Goal: Transaction & Acquisition: Purchase product/service

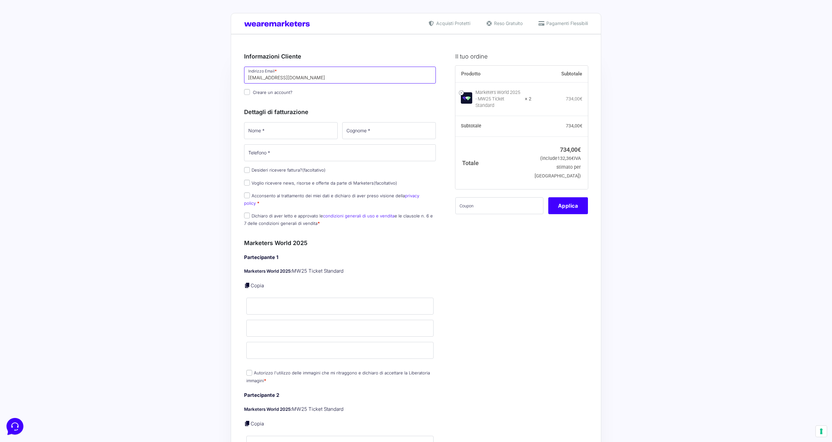
type input "[EMAIL_ADDRESS][DOMAIN_NAME]"
click at [246, 92] on input "Creare un account?" at bounding box center [247, 92] width 6 height 6
click at [250, 92] on input "Creare un account?" at bounding box center [247, 92] width 6 height 6
checkbox input "false"
type input "f"
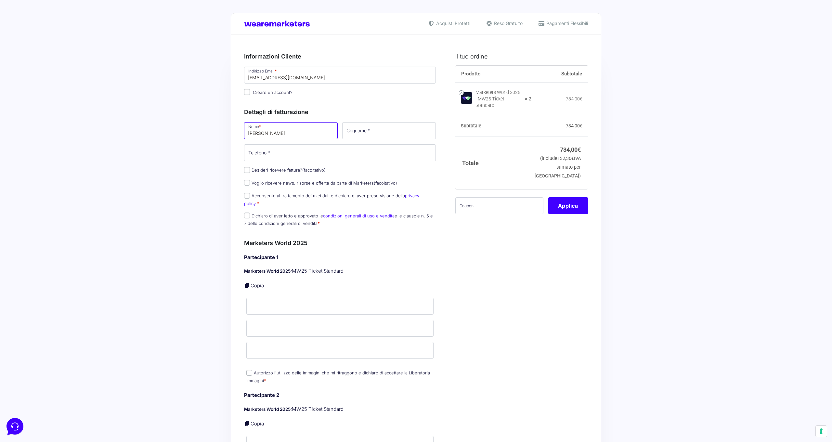
type input "Filippo"
type input "Casadei"
type input "3317669805"
click at [247, 196] on input "Acconsento al trattamento dei miei dati e dichiaro di aver preso visione della …" at bounding box center [247, 196] width 6 height 6
checkbox input "true"
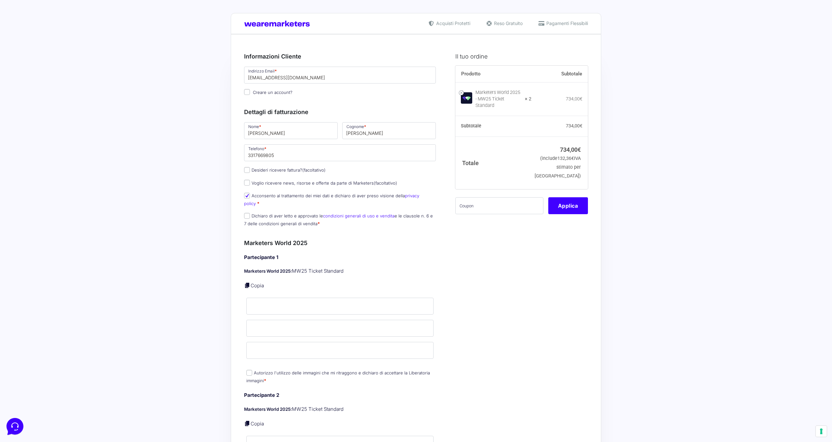
click at [342, 213] on link "condizioni generali di uso e vendita" at bounding box center [358, 215] width 71 height 5
click at [250, 213] on label "Dichiaro di aver letto e approvato le condizioni generali di uso e vendita e le…" at bounding box center [338, 219] width 189 height 13
click at [250, 213] on input "Dichiaro di aver letto e approvato le condizioni generali di uso e vendita e le…" at bounding box center [247, 216] width 6 height 6
checkbox input "true"
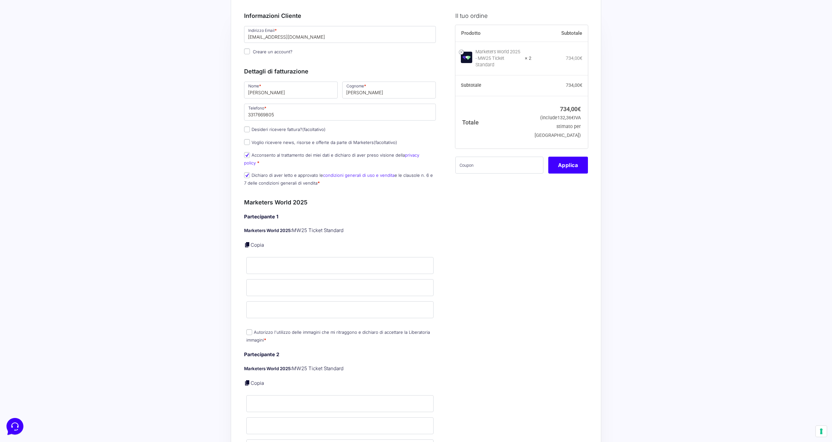
scroll to position [41, 0]
click at [316, 260] on input "Nome *" at bounding box center [339, 265] width 187 height 17
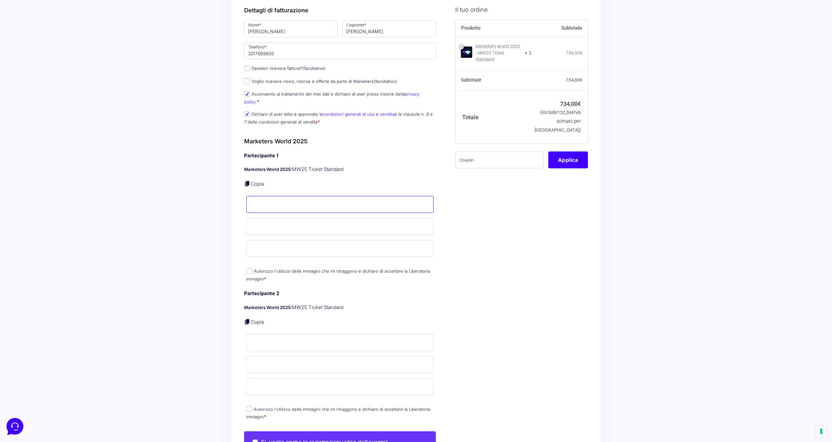
scroll to position [105, 0]
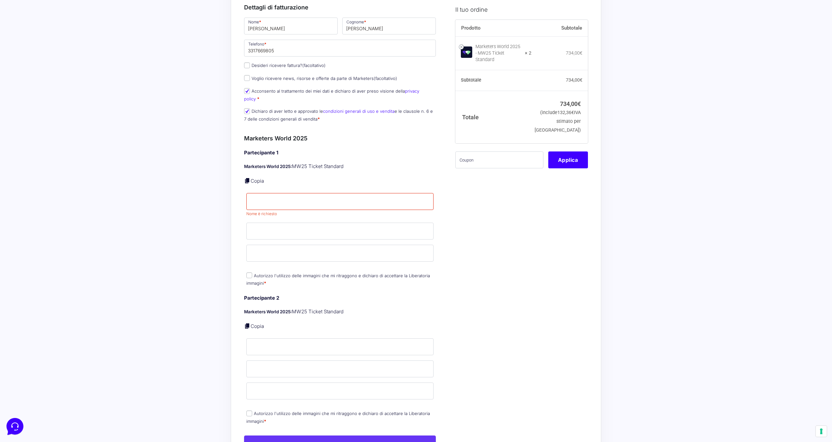
click at [459, 221] on div "Il tuo ordine Prodotto Subtotale Marketers World 2025 - MW25 Ticket Standard × …" at bounding box center [518, 394] width 137 height 908
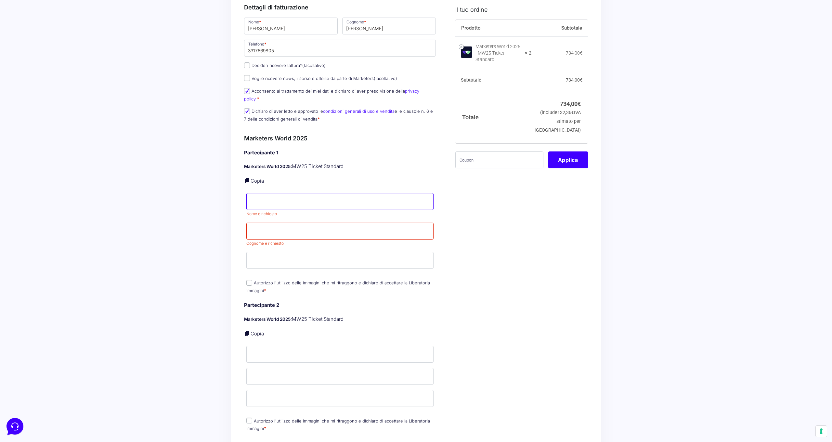
click at [290, 193] on input "Nome *" at bounding box center [339, 201] width 187 height 17
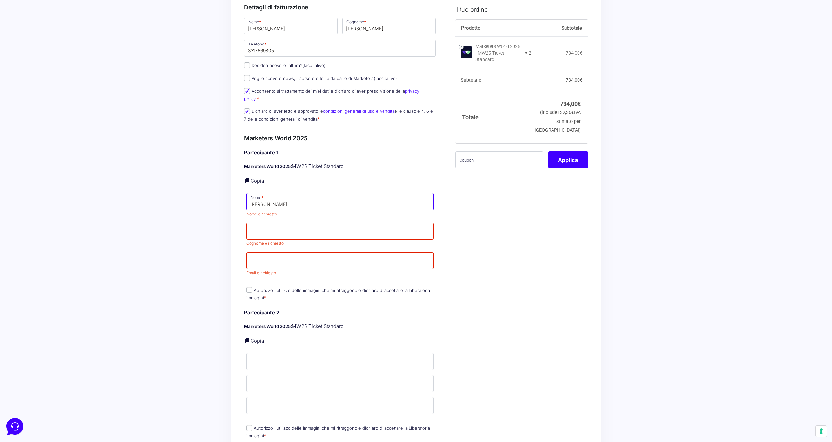
type input "Filippo"
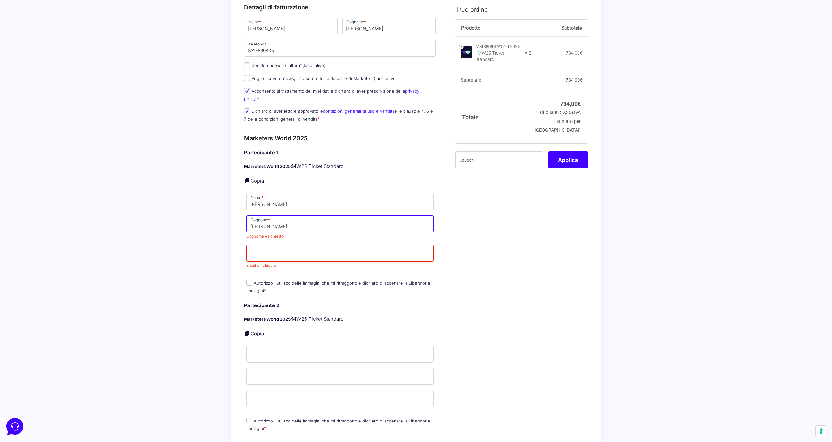
type input "Casadei"
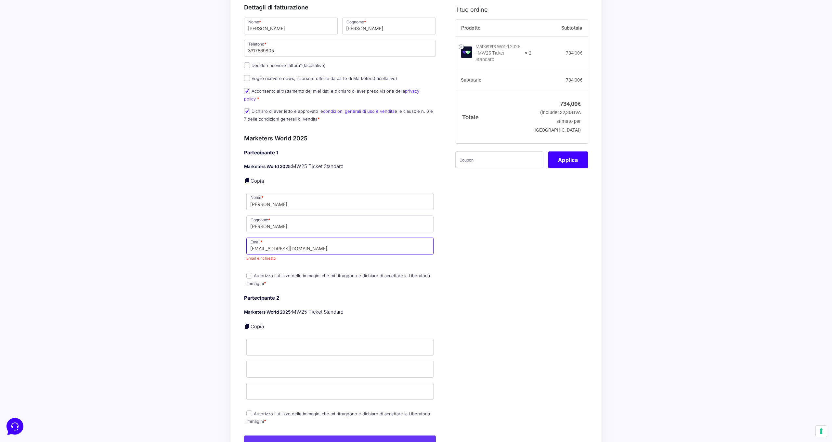
type input "[EMAIL_ADDRESS][DOMAIN_NAME]"
click at [315, 271] on p "Autorizzo l'utilizzo delle immagini che mi ritraggono e dichiaro di accettare l…" at bounding box center [340, 279] width 192 height 17
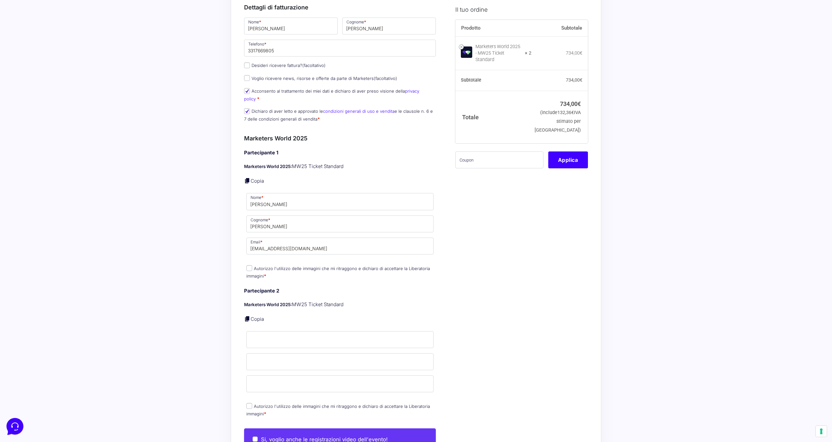
click at [252, 265] on input "Autorizzo l'utilizzo delle immagini che mi ritraggono e dichiaro di accettare l…" at bounding box center [249, 268] width 6 height 6
checkbox input "true"
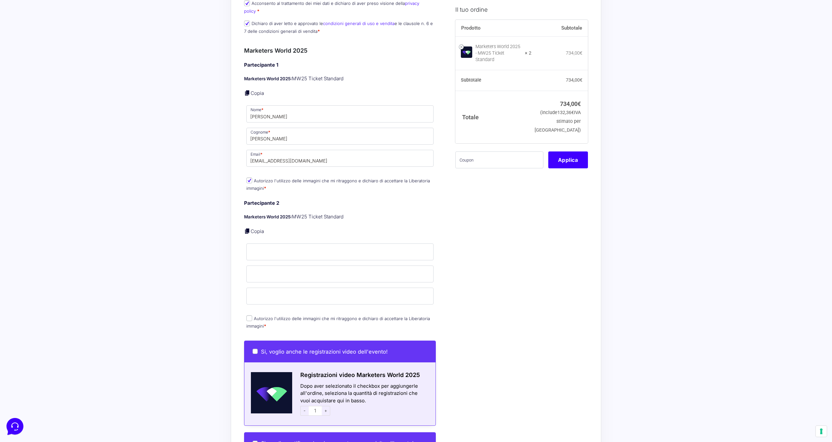
scroll to position [198, 0]
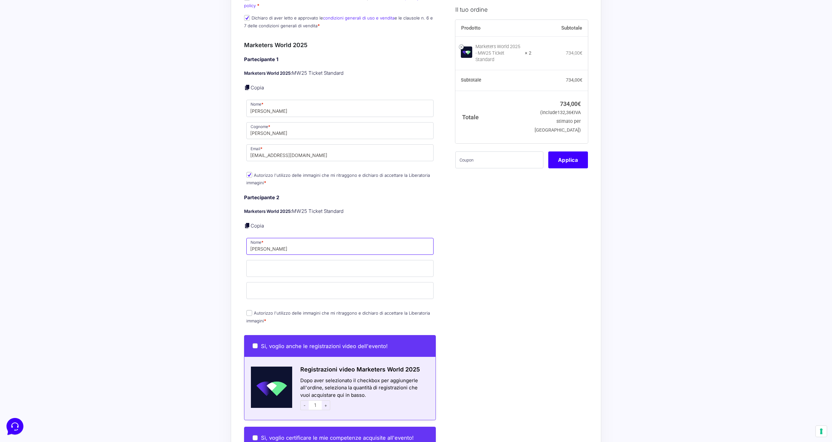
type input "Chiara"
type input "De Paoli"
type input "chiaradepaoli.communication@gmail.com"
click at [251, 308] on p "Autorizzo l'utilizzo delle immagini che mi ritraggono e dichiaro di accettare l…" at bounding box center [340, 316] width 192 height 17
click at [251, 310] on input "Autorizzo l'utilizzo delle immagini che mi ritraggono e dichiaro di accettare l…" at bounding box center [249, 313] width 6 height 6
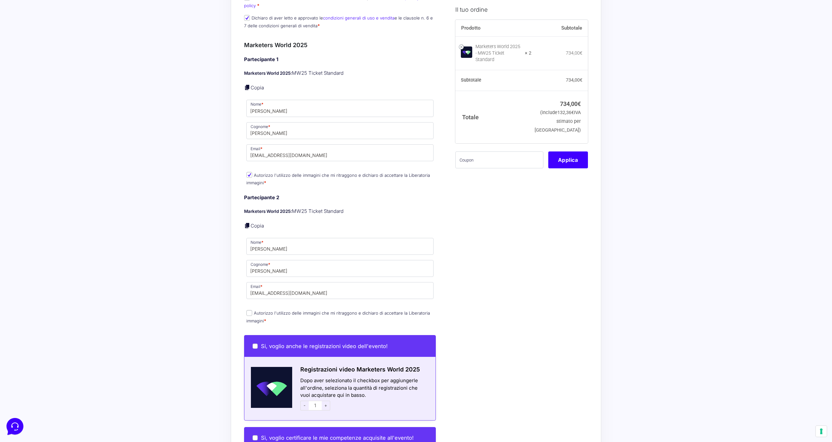
checkbox input "true"
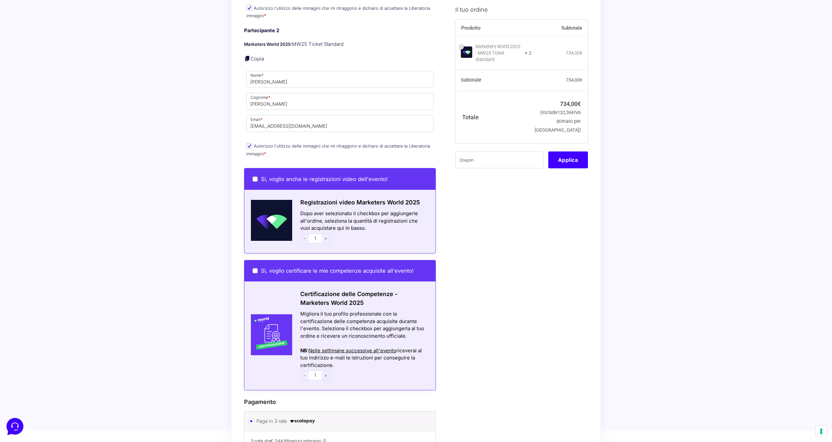
scroll to position [364, 0]
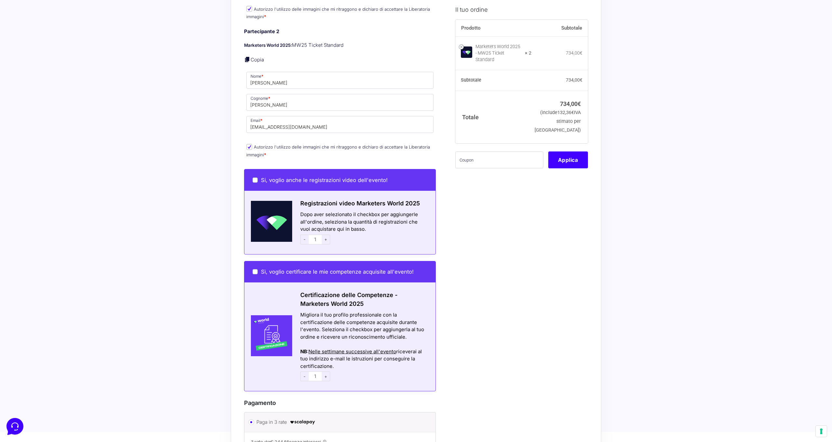
click at [256, 177] on input "Si, voglio anche le registrazioni video dell'evento!" at bounding box center [255, 179] width 5 height 5
checkbox input "true"
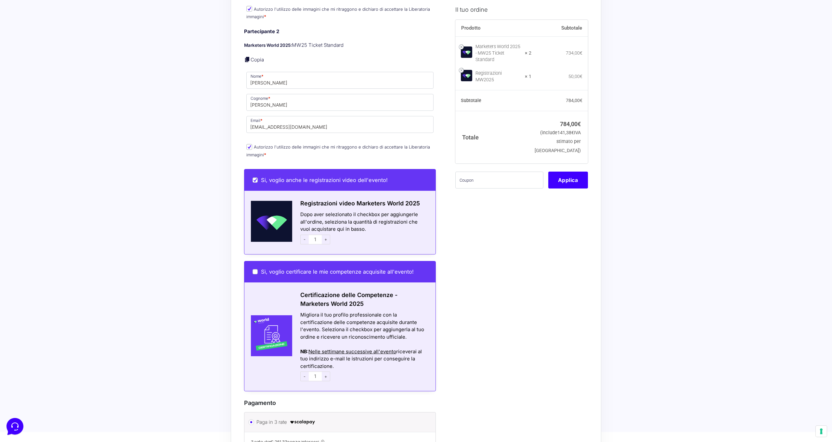
click at [256, 177] on input "Si, voglio anche le registrazioni video dell'evento!" at bounding box center [255, 179] width 5 height 5
checkbox input "false"
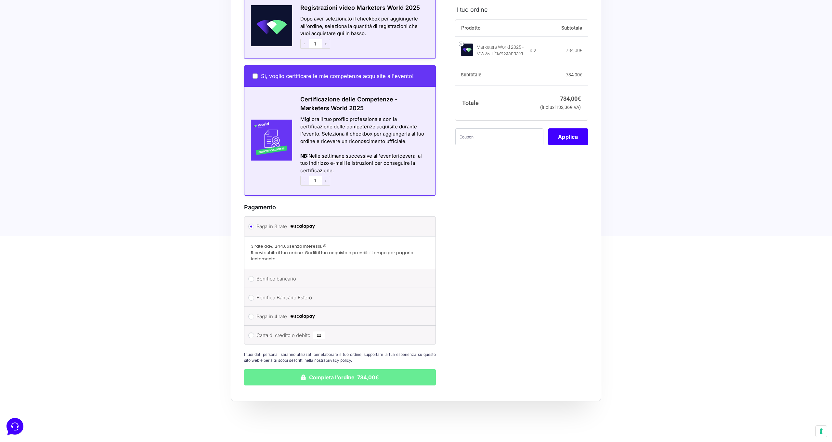
scroll to position [556, 0]
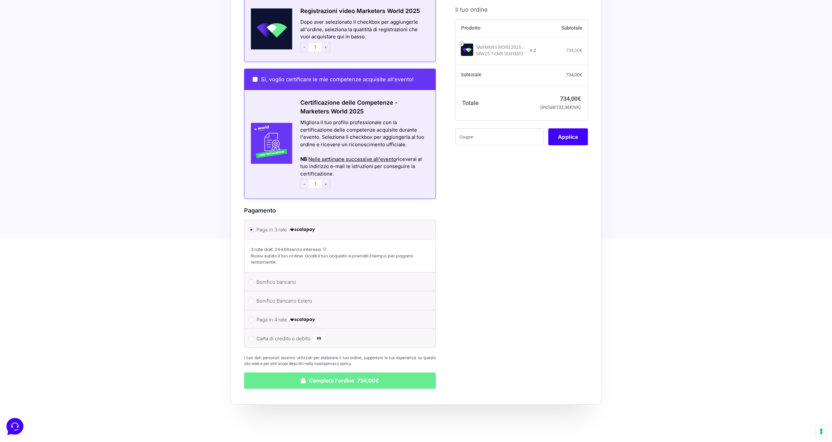
click at [305, 179] on span "-" at bounding box center [304, 184] width 8 height 10
click at [253, 279] on input "Bonifico bancario" at bounding box center [251, 282] width 6 height 6
radio input "true"
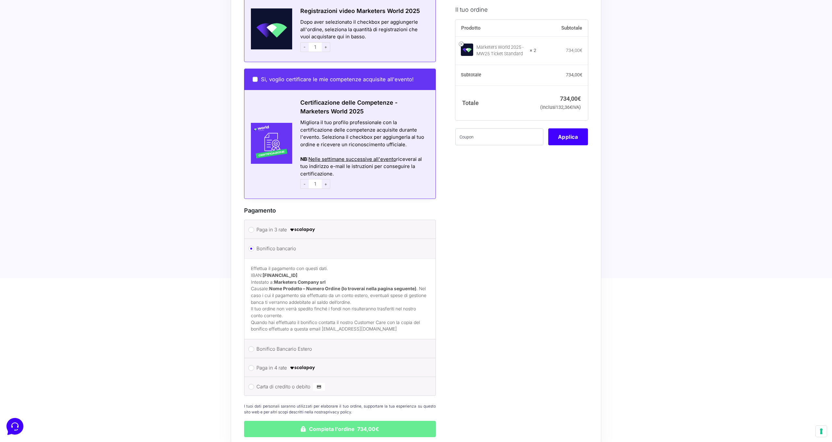
click at [251, 384] on input "Carta di credito o debito" at bounding box center [251, 387] width 6 height 6
radio input "true"
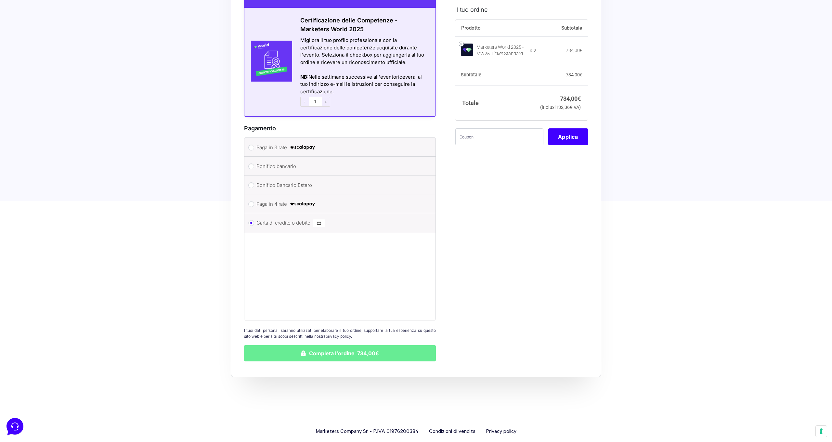
scroll to position [638, 0]
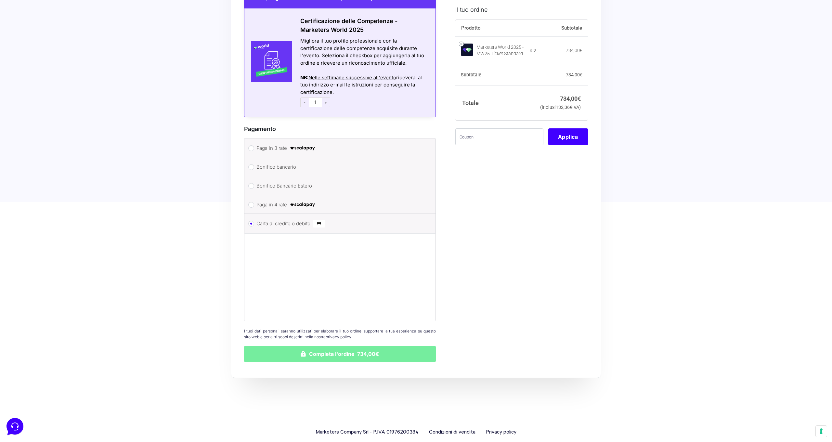
click at [357, 346] on button "Completa l'ordine 734,00€" at bounding box center [340, 354] width 192 height 16
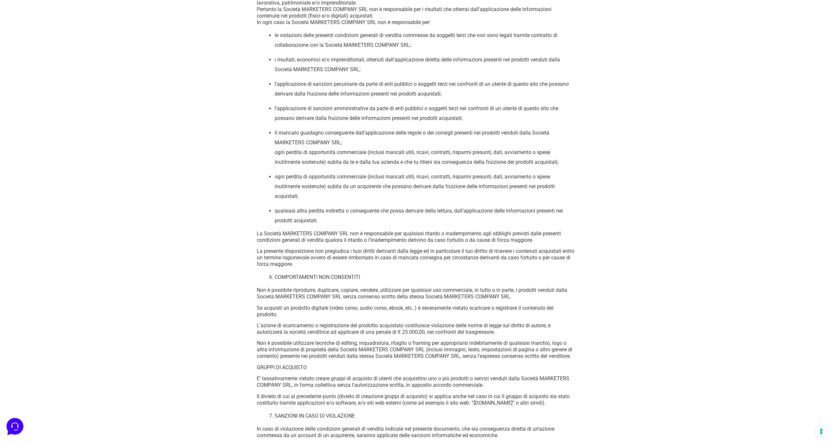
scroll to position [3244, 0]
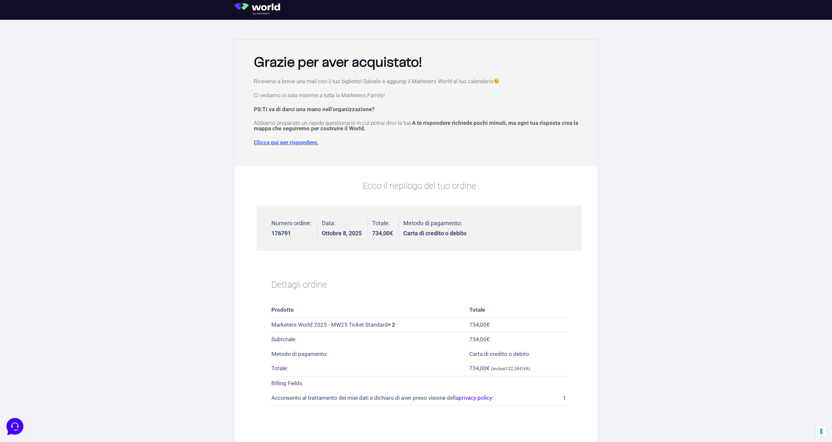
click at [195, 0] on section at bounding box center [416, 10] width 832 height 20
